Goal: Information Seeking & Learning: Check status

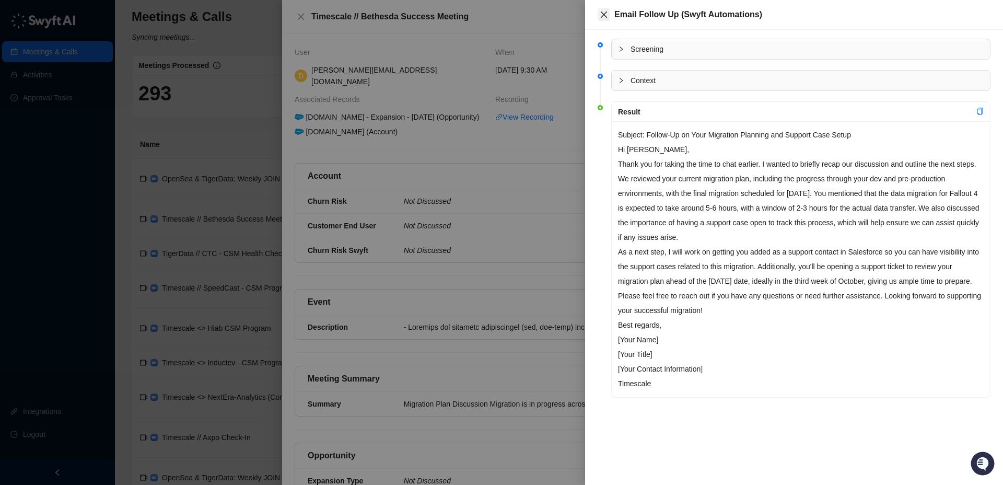
click at [604, 13] on icon "close" at bounding box center [604, 14] width 8 height 8
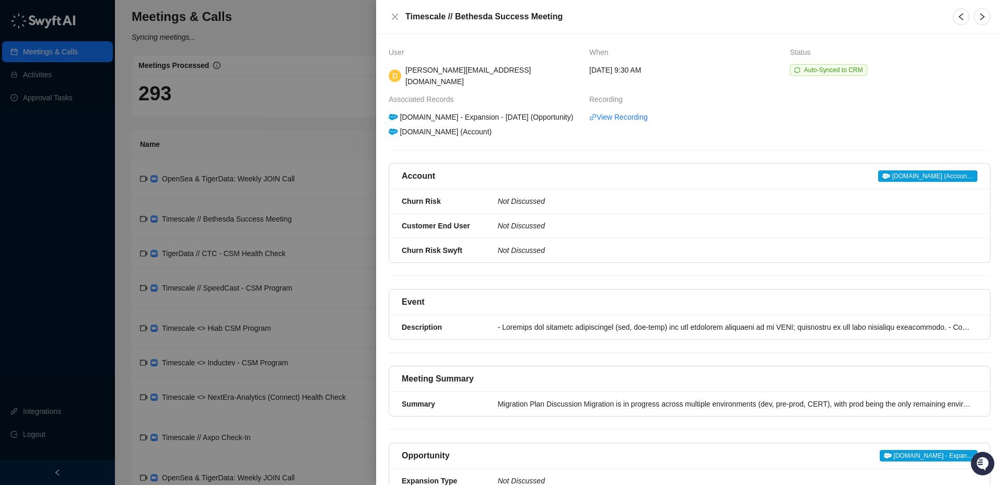
click at [395, 16] on icon "close" at bounding box center [395, 17] width 6 height 6
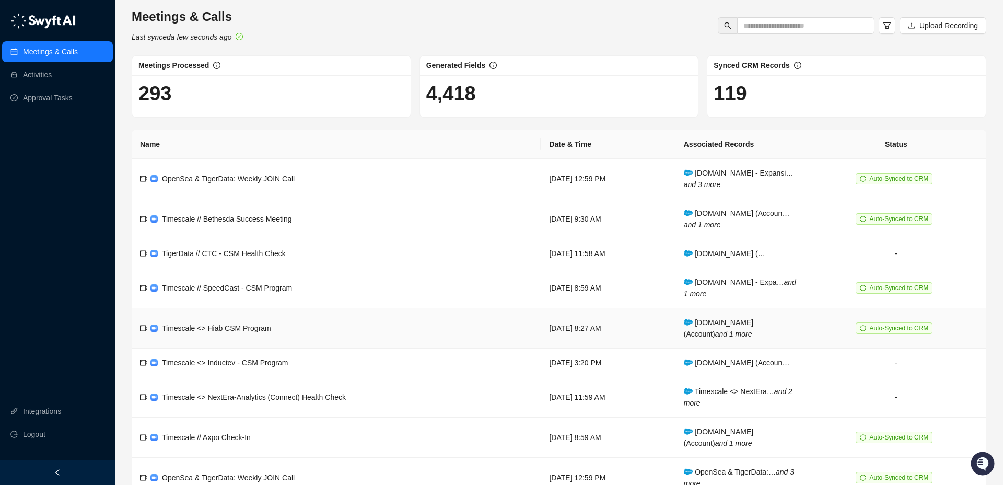
click at [247, 325] on span "Timescale <> Hiab CSM Program" at bounding box center [216, 328] width 109 height 8
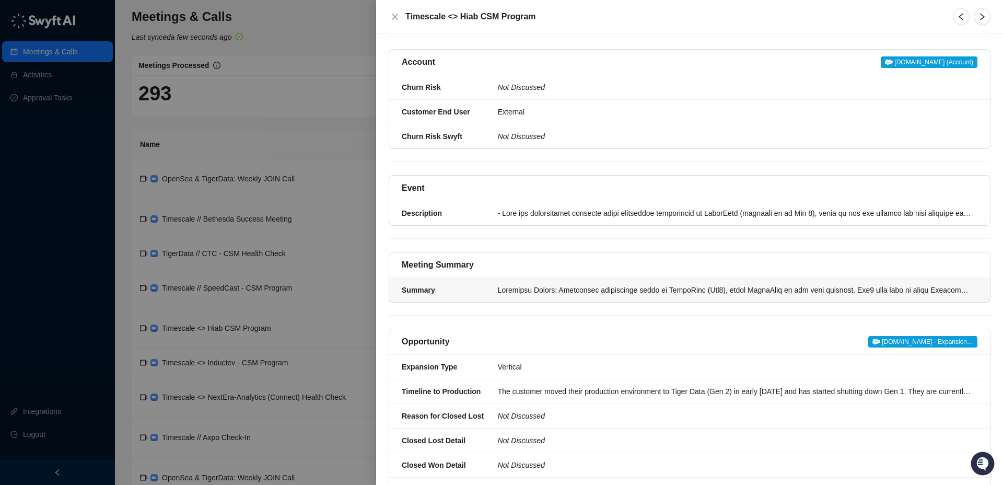
scroll to position [115, 0]
click at [480, 291] on div "Summary" at bounding box center [447, 288] width 90 height 11
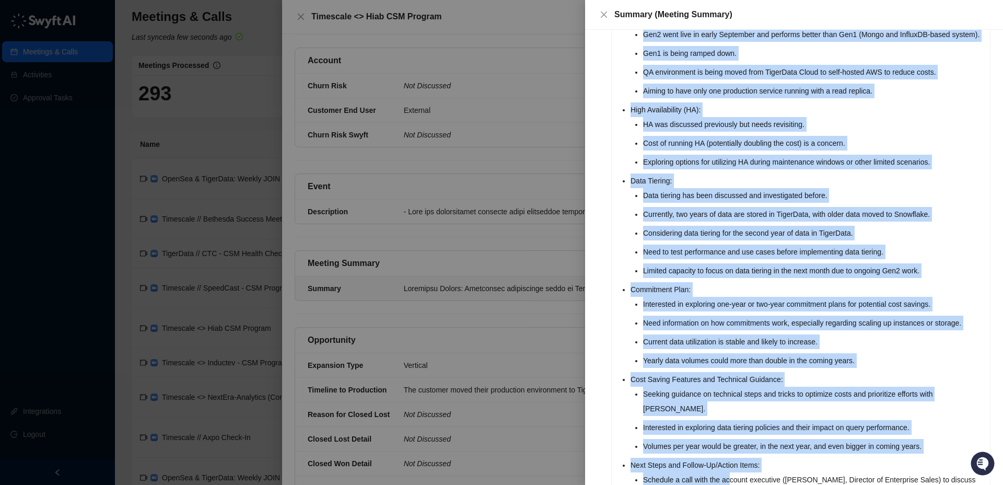
scroll to position [226, 0]
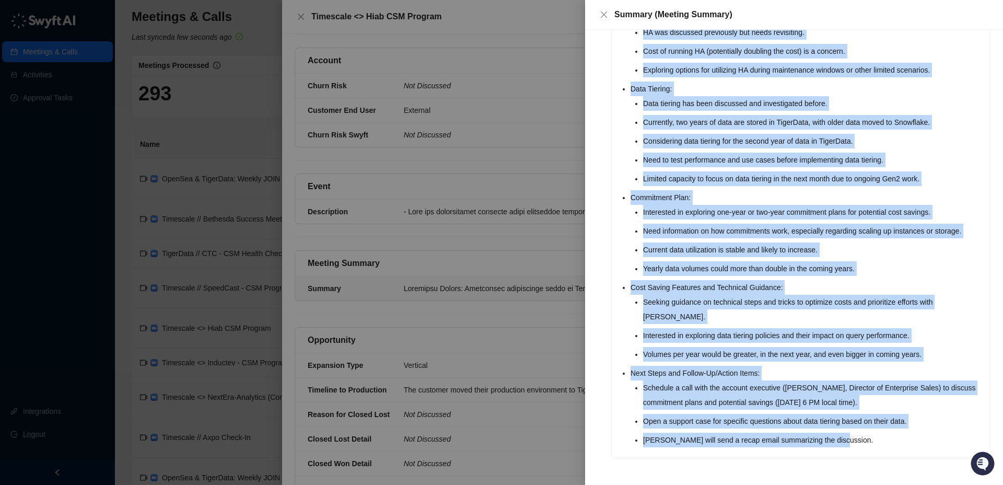
drag, startPoint x: 619, startPoint y: 133, endPoint x: 846, endPoint y: 445, distance: 385.2
click at [852, 447] on div "Migration Status: Production environment moved to TigerData (Gen2), using Tiger…" at bounding box center [801, 177] width 378 height 562
copy ul "Migration Status: Production environment moved to TigerData (Gen2), using Tiger…"
